Goal: Information Seeking & Learning: Learn about a topic

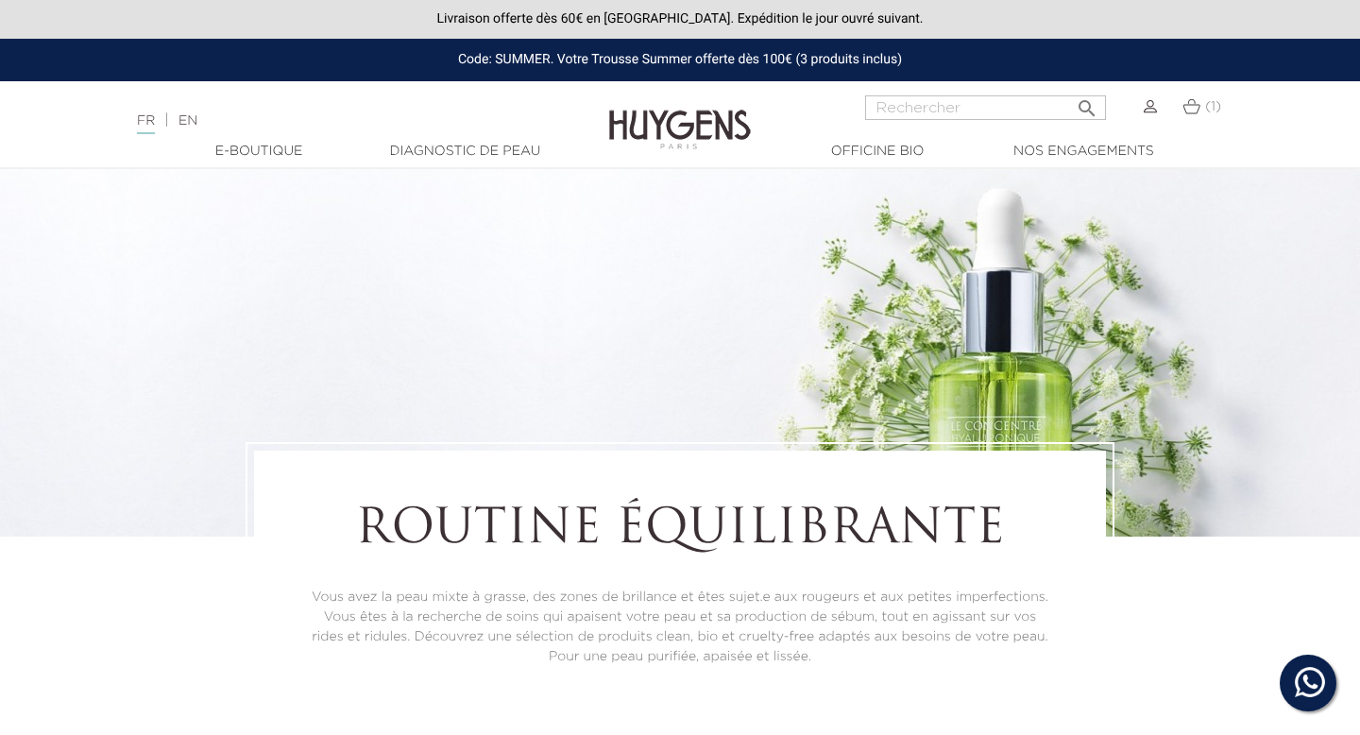
click at [449, 165] on div at bounding box center [680, 155] width 1360 height 26
click at [452, 151] on link "Diagnostic de peau" at bounding box center [464, 152] width 189 height 20
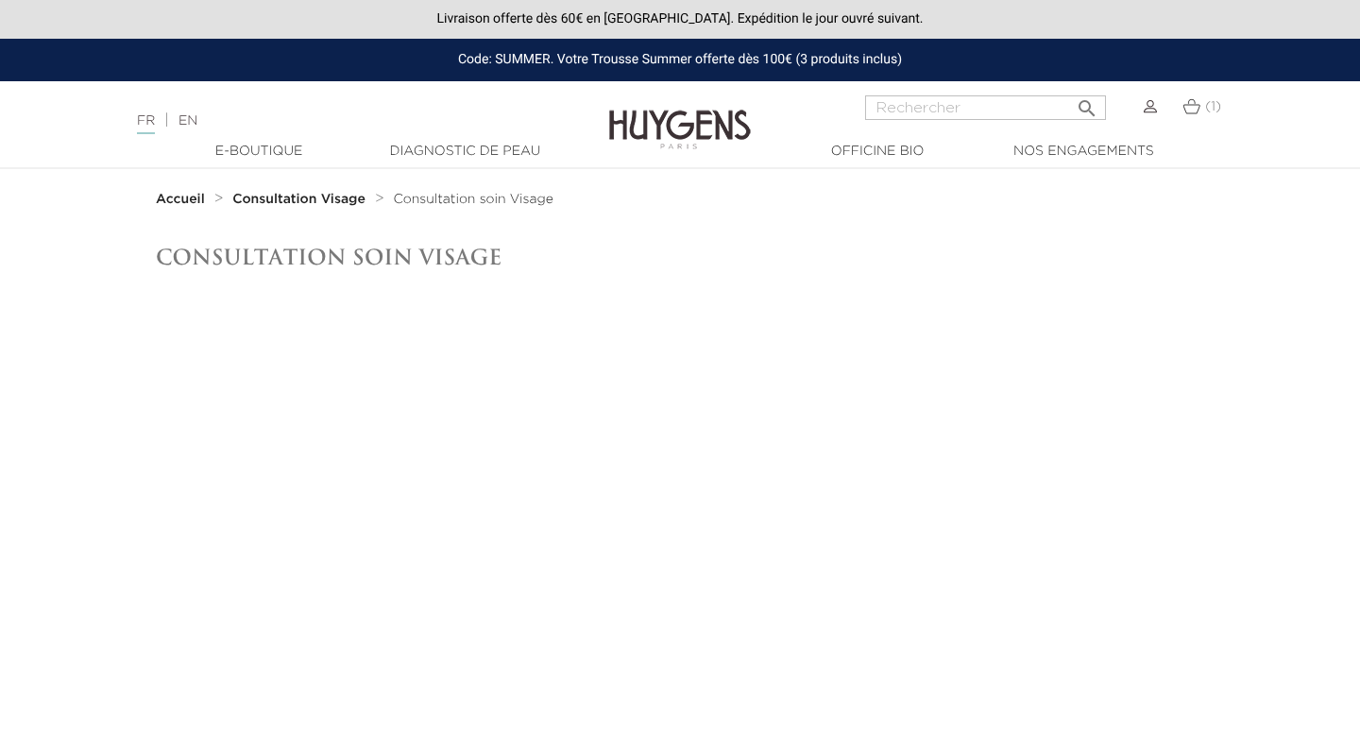
click at [451, 138] on div "  E-Boutique  " at bounding box center [680, 152] width 1360 height 29
click at [451, 158] on link "Diagnostic de peau" at bounding box center [464, 152] width 189 height 20
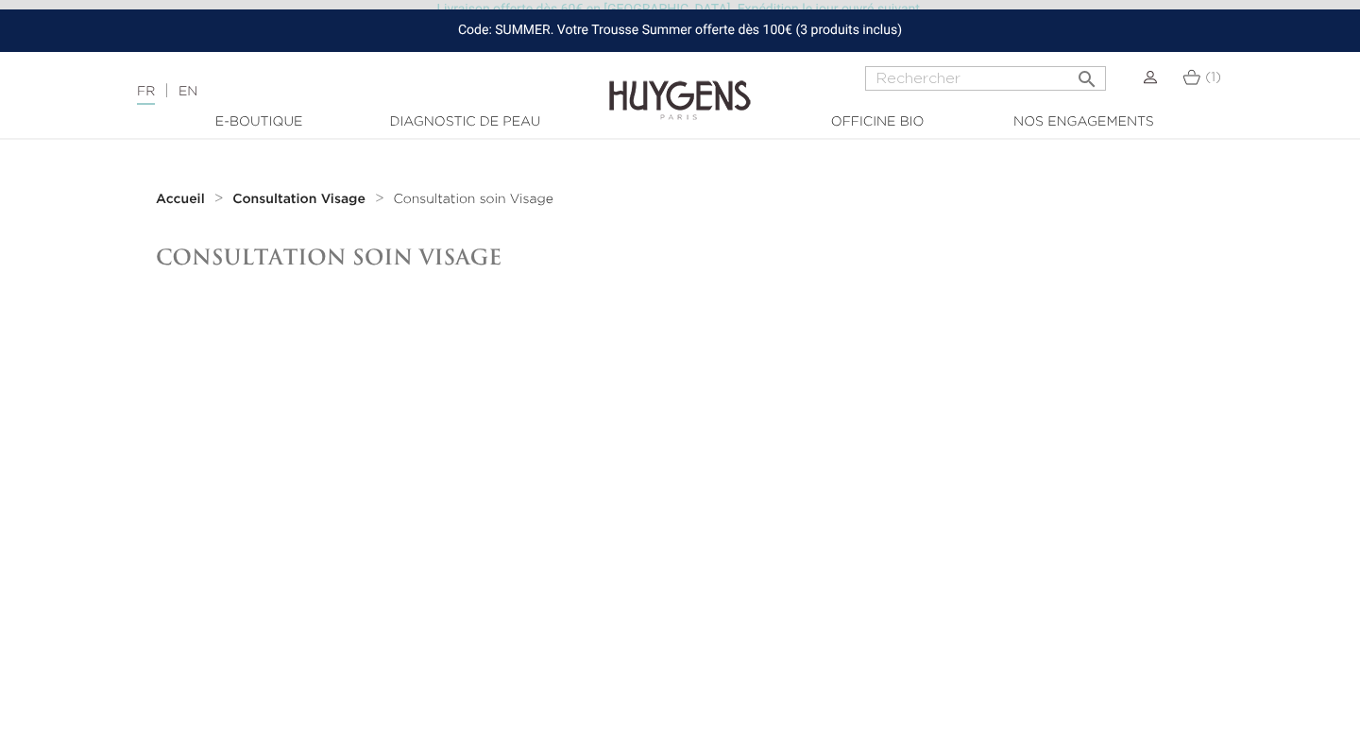
scroll to position [26, 0]
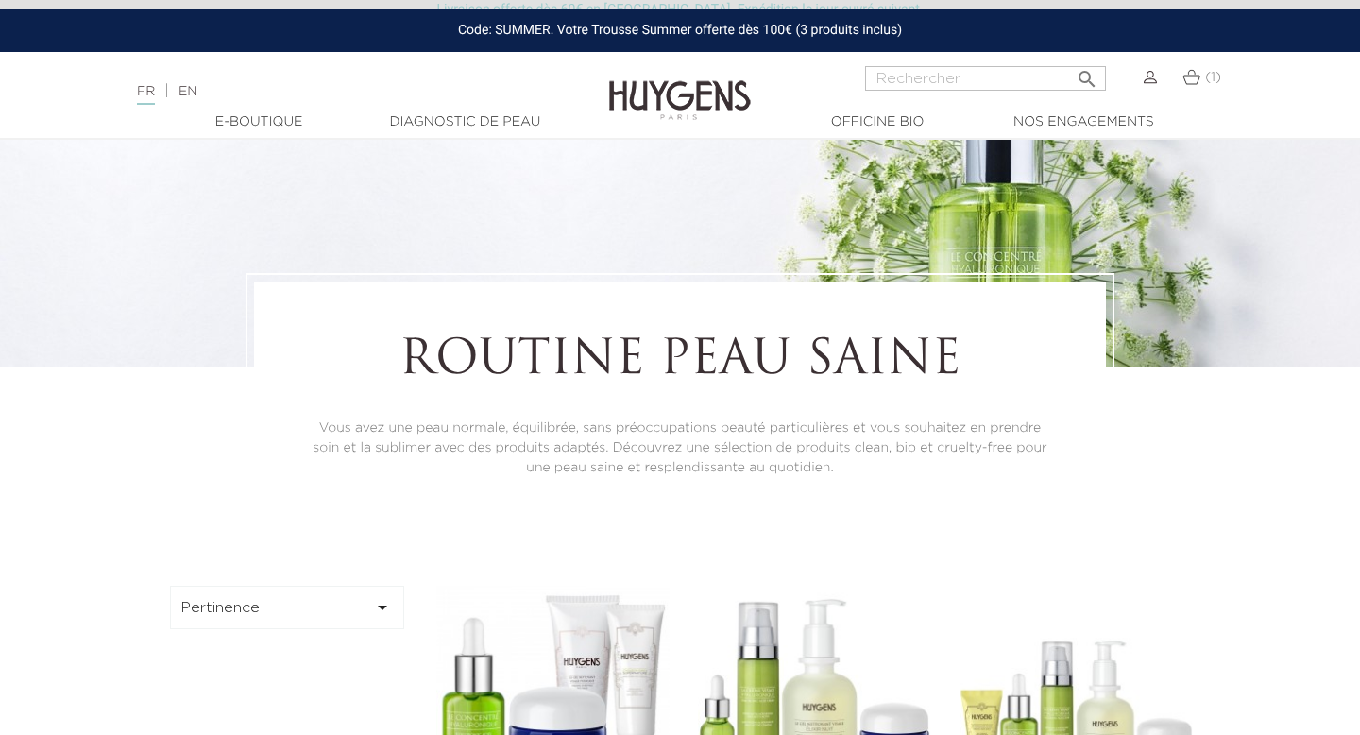
scroll to position [165, 0]
